Goal: Check status: Check status

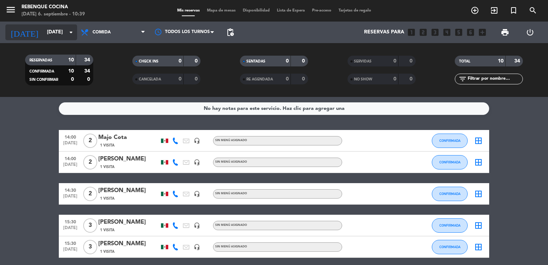
click at [74, 31] on icon "arrow_drop_down" at bounding box center [71, 32] width 9 height 9
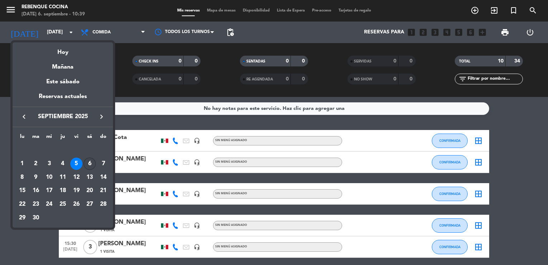
click at [88, 161] on div "6" at bounding box center [90, 164] width 12 height 12
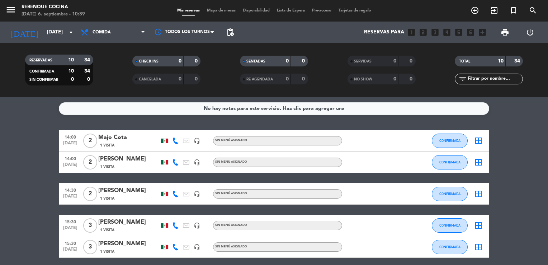
type input "[DATE]"
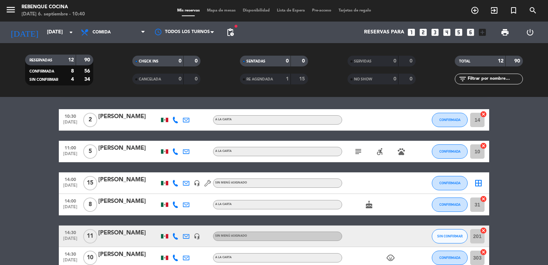
scroll to position [24, 0]
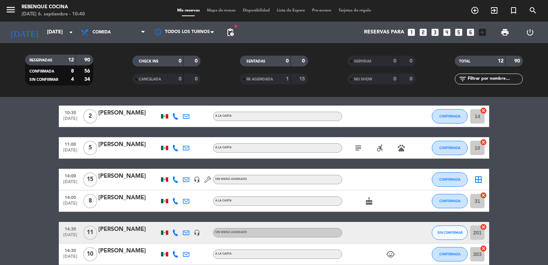
click at [114, 141] on div "[PERSON_NAME]" at bounding box center [128, 144] width 61 height 9
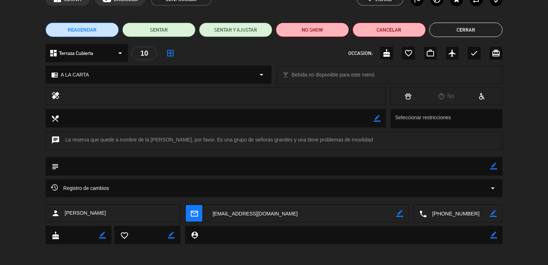
scroll to position [0, 0]
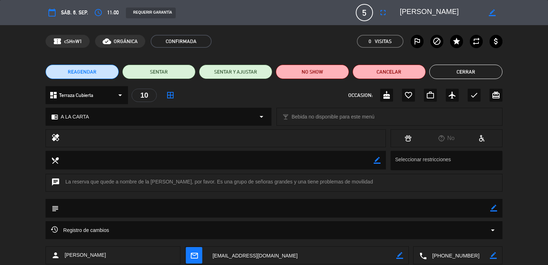
click at [52, 11] on icon "calendar_today" at bounding box center [52, 12] width 9 height 9
click at [462, 77] on button "Cerrar" at bounding box center [465, 72] width 73 height 14
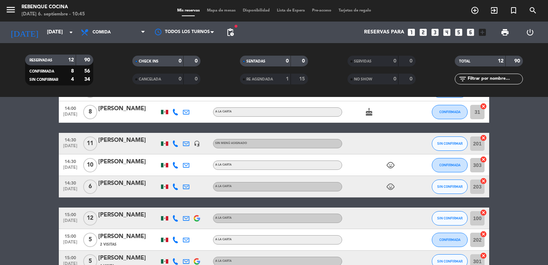
scroll to position [115, 0]
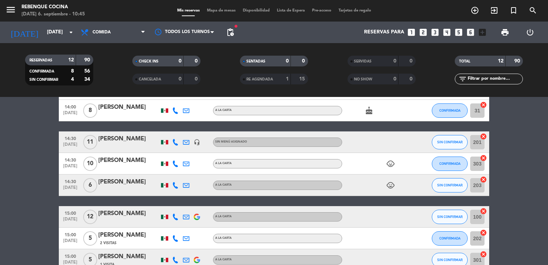
click at [393, 184] on icon "child_care" at bounding box center [390, 185] width 9 height 9
click at [388, 163] on icon "child_care" at bounding box center [390, 163] width 9 height 9
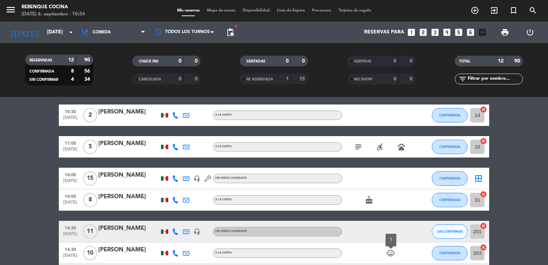
scroll to position [23, 0]
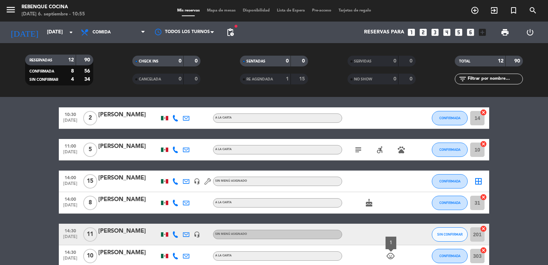
click at [302, 149] on div "A LA CARTA" at bounding box center [277, 149] width 129 height 9
click at [129, 144] on div "[PERSON_NAME]" at bounding box center [128, 146] width 61 height 9
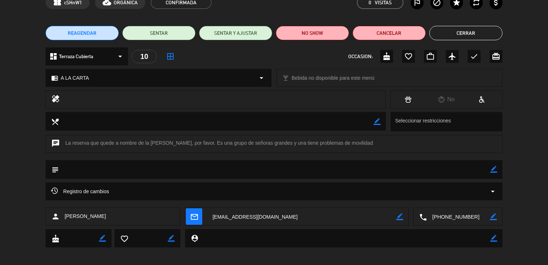
scroll to position [0, 0]
